Goal: Answer question/provide support

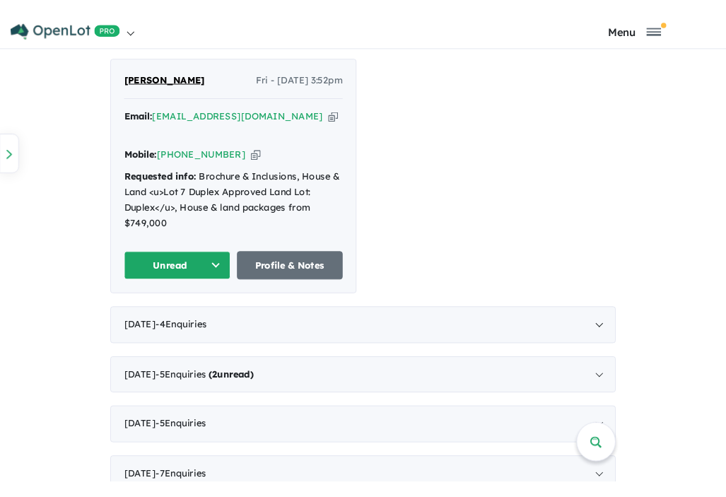
scroll to position [870, 0]
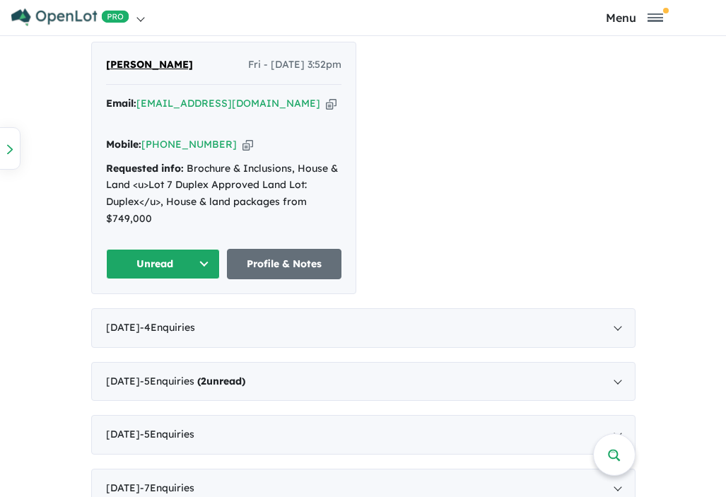
click at [196, 249] on button "Unread" at bounding box center [163, 264] width 115 height 30
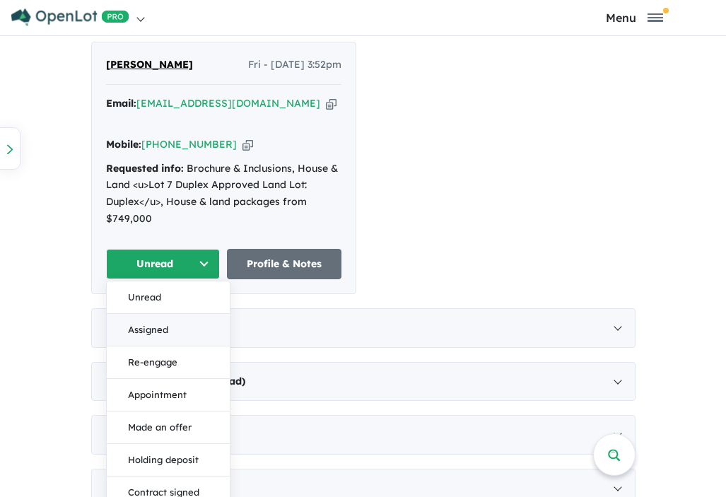
click at [175, 314] on button "Assigned" at bounding box center [168, 330] width 123 height 33
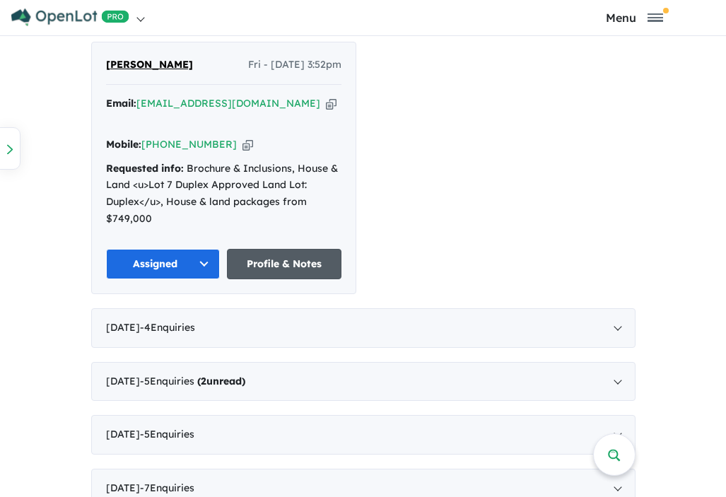
click at [283, 251] on link "Profile & Notes" at bounding box center [284, 264] width 115 height 30
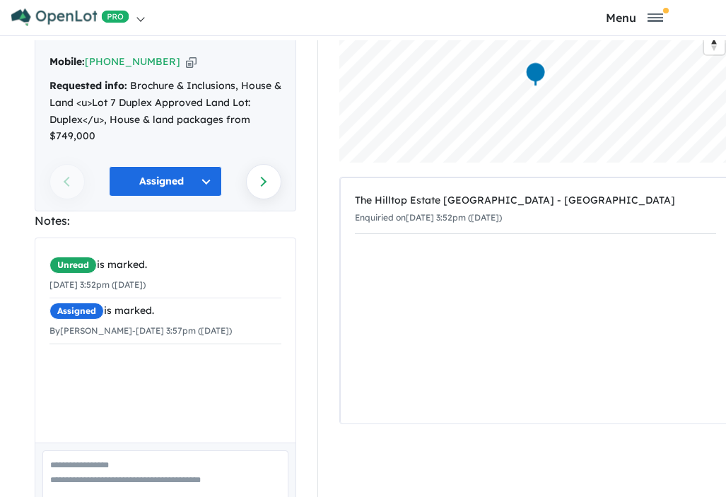
scroll to position [140, 0]
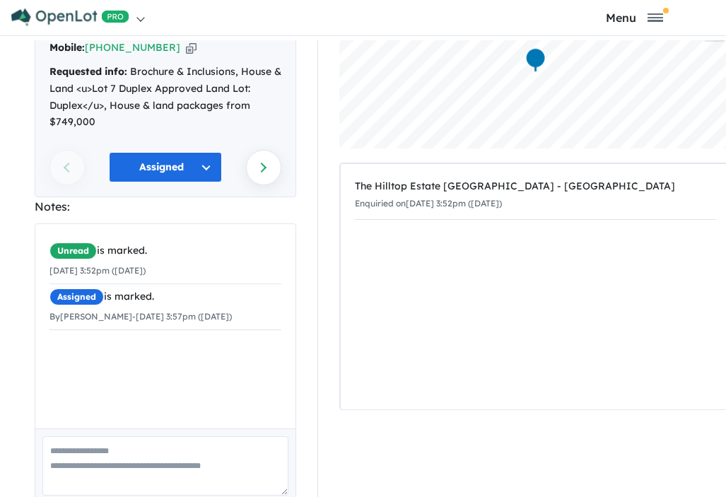
click at [158, 342] on div "Unread is marked. [DATE] 3:52pm ([DATE]) Assigned is marked. By [PERSON_NAME] -…" at bounding box center [165, 326] width 260 height 204
click at [137, 436] on textarea at bounding box center [165, 465] width 246 height 59
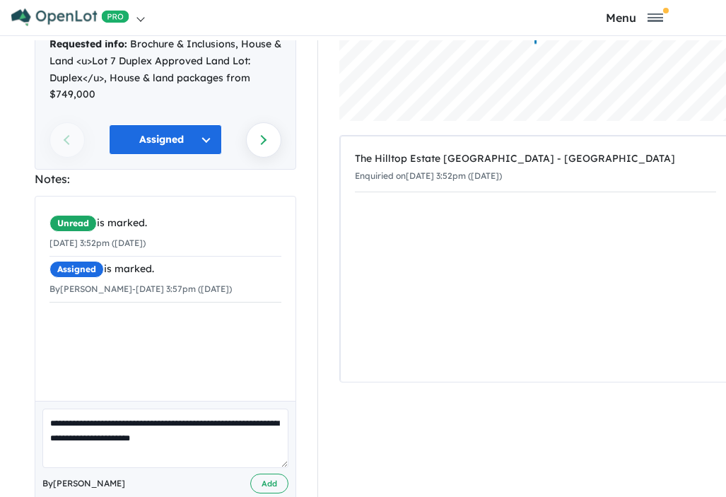
scroll to position [180, 0]
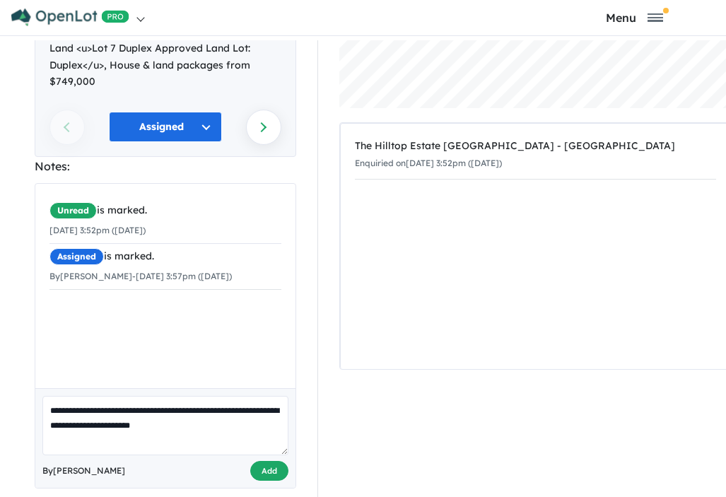
type textarea "**********"
click at [269, 461] on button "Add" at bounding box center [269, 471] width 38 height 21
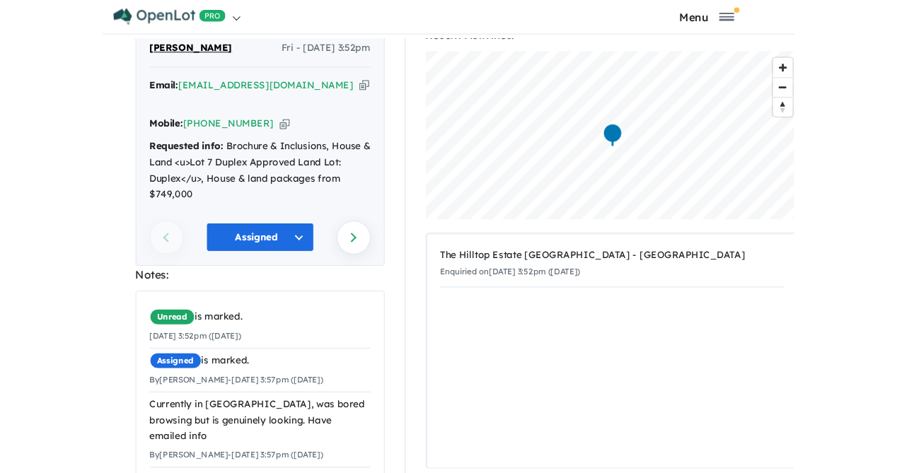
scroll to position [0, 0]
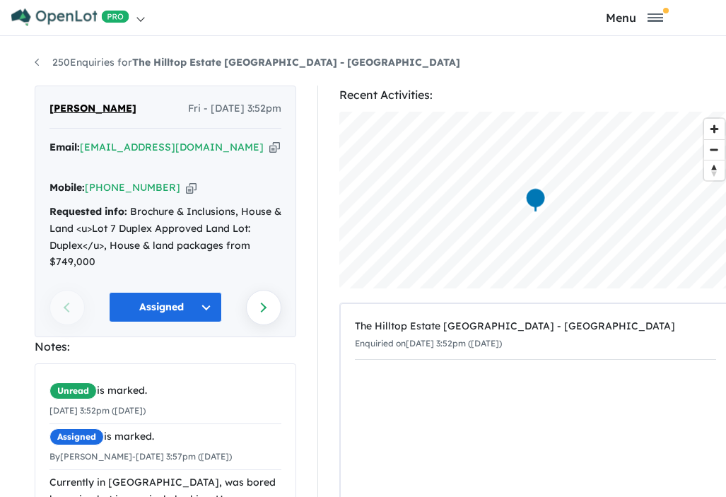
click at [186, 180] on icon "button" at bounding box center [191, 187] width 11 height 15
click at [269, 151] on icon "button" at bounding box center [274, 147] width 11 height 15
